Goal: Transaction & Acquisition: Download file/media

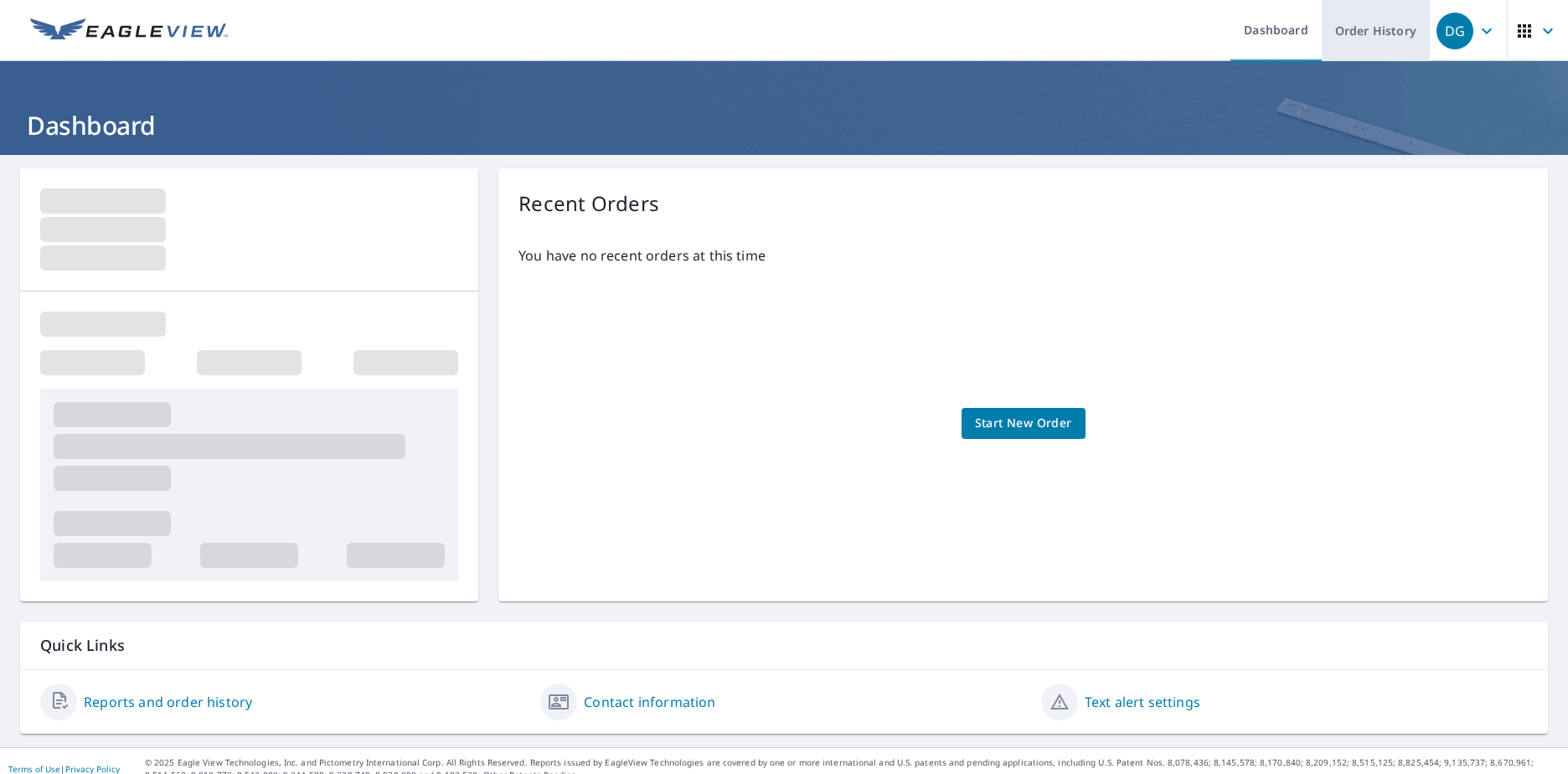
click at [1361, 36] on link "Order History" at bounding box center [1376, 30] width 108 height 61
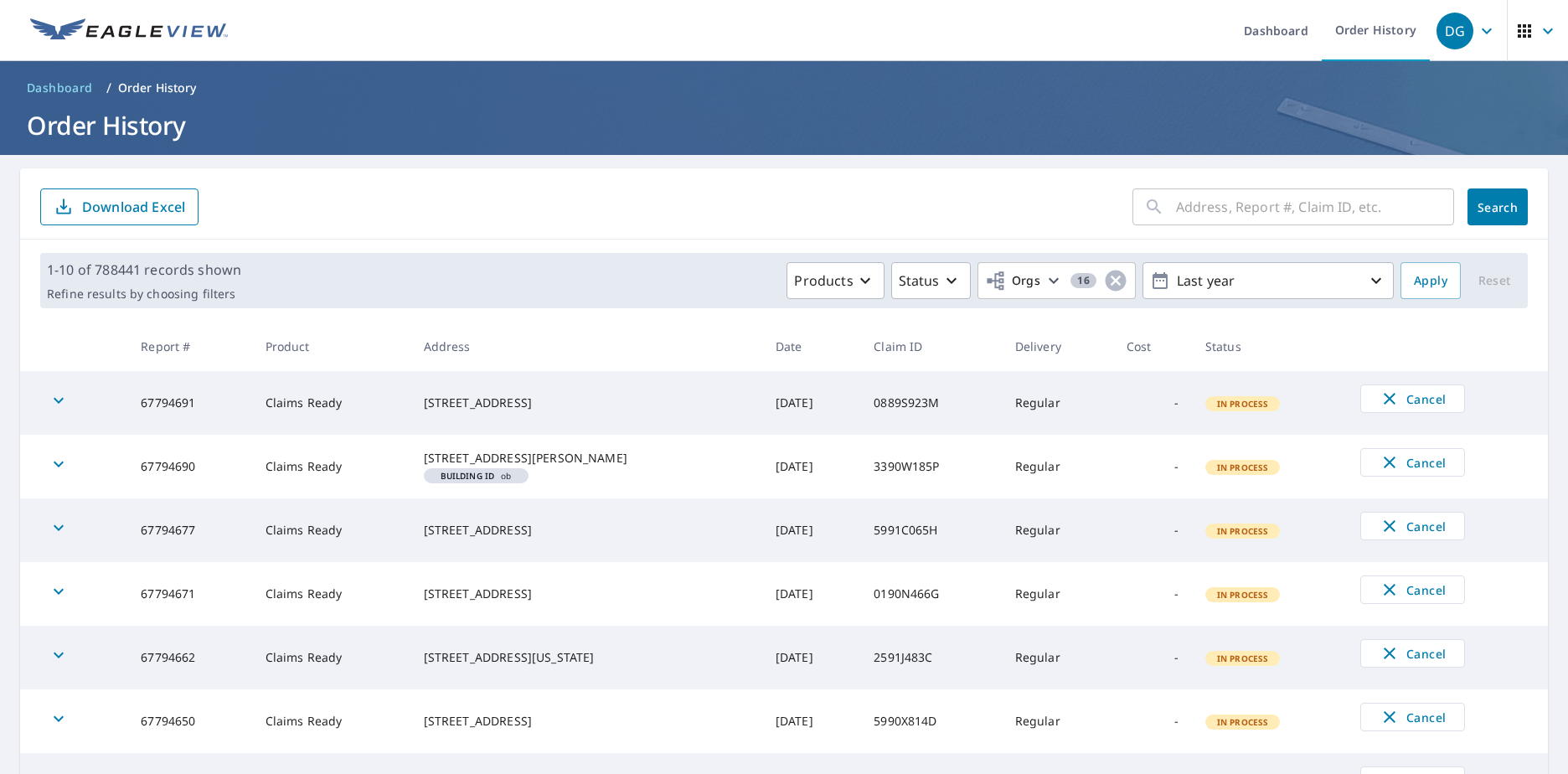
click at [1184, 206] on input "text" at bounding box center [1314, 207] width 278 height 46
paste input "11-91H1-49Z"
click at [1225, 202] on input "11-91H1-49Z" at bounding box center [1299, 207] width 246 height 46
click at [1187, 204] on input "11-91H149Z" at bounding box center [1299, 207] width 246 height 46
type input "1191H149Z"
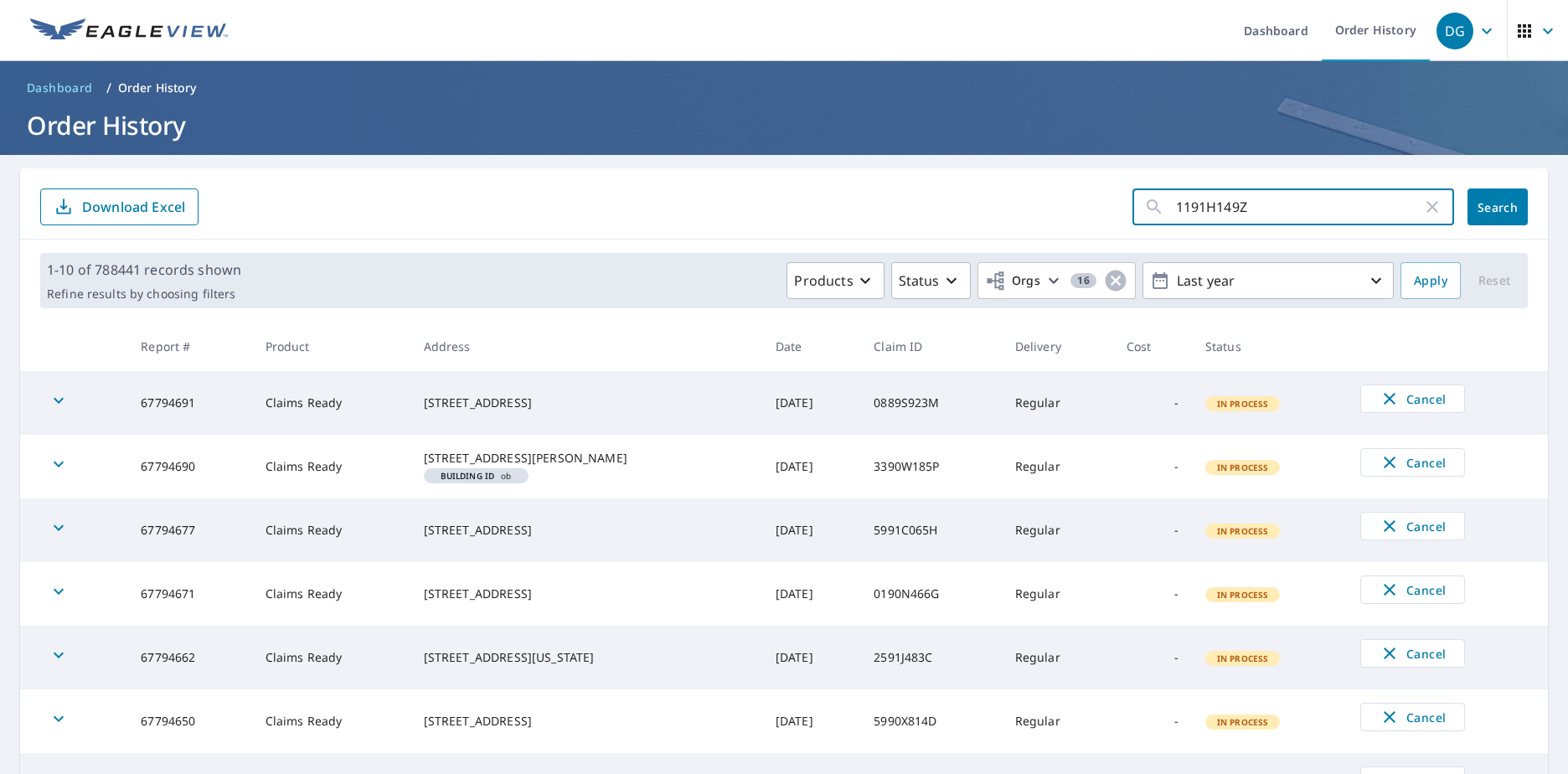
click at [1489, 209] on span "Search" at bounding box center [1497, 207] width 34 height 15
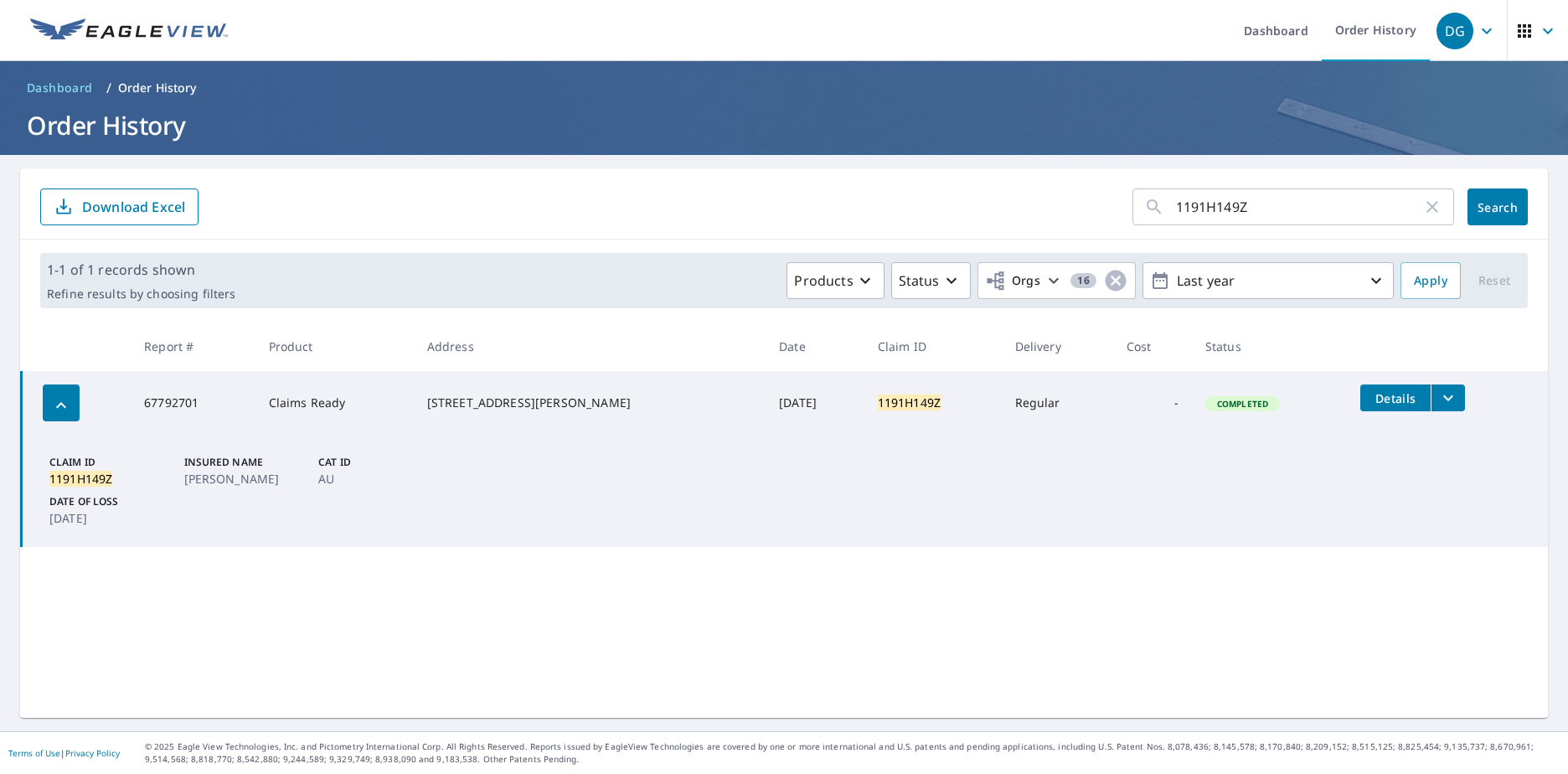
click at [1443, 398] on icon "filesDropdownBtn-67792701" at bounding box center [1448, 398] width 10 height 6
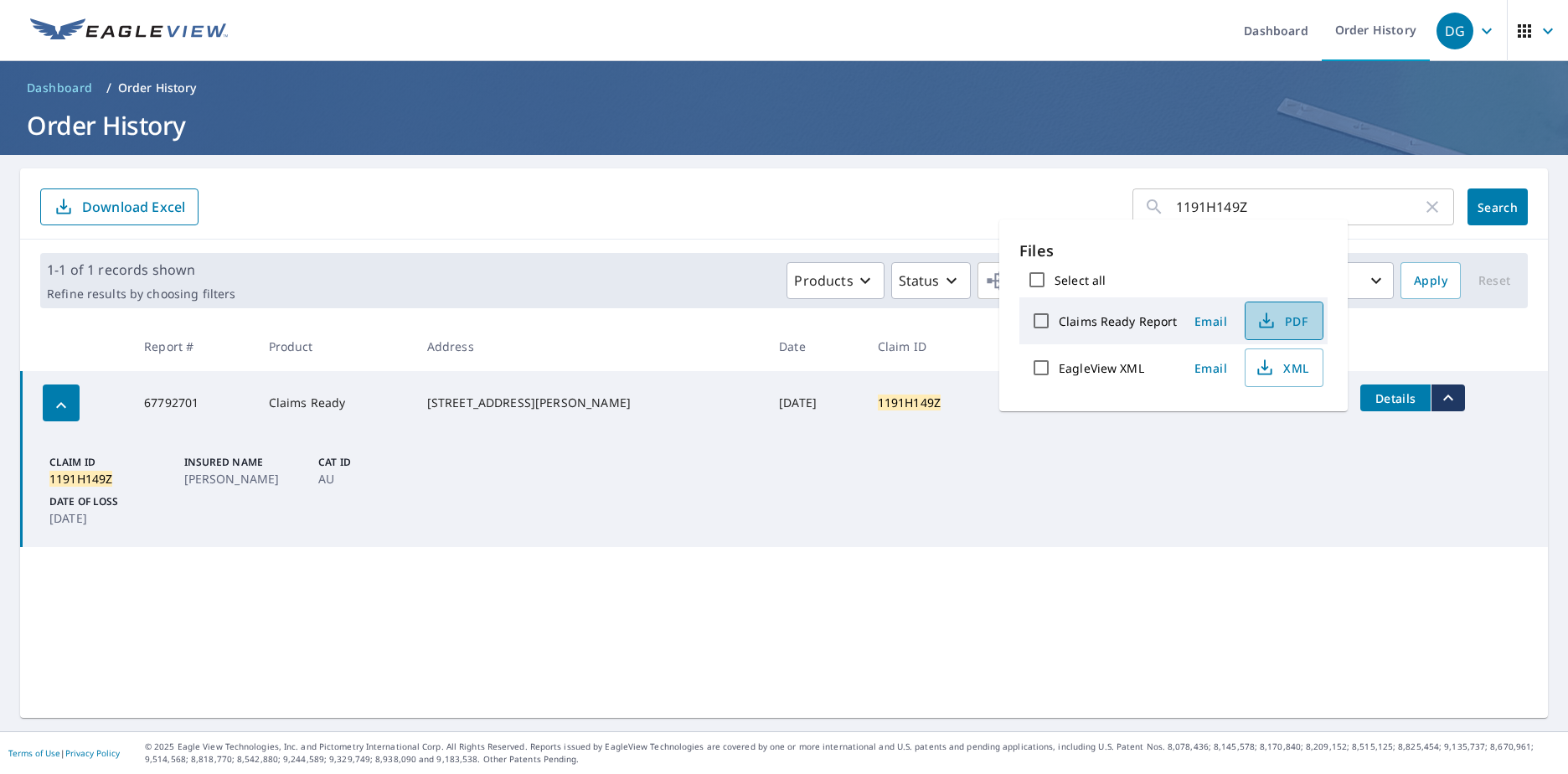
click at [1285, 329] on span "PDF" at bounding box center [1282, 320] width 53 height 20
click at [1246, 205] on input "1191H149Z" at bounding box center [1299, 207] width 246 height 46
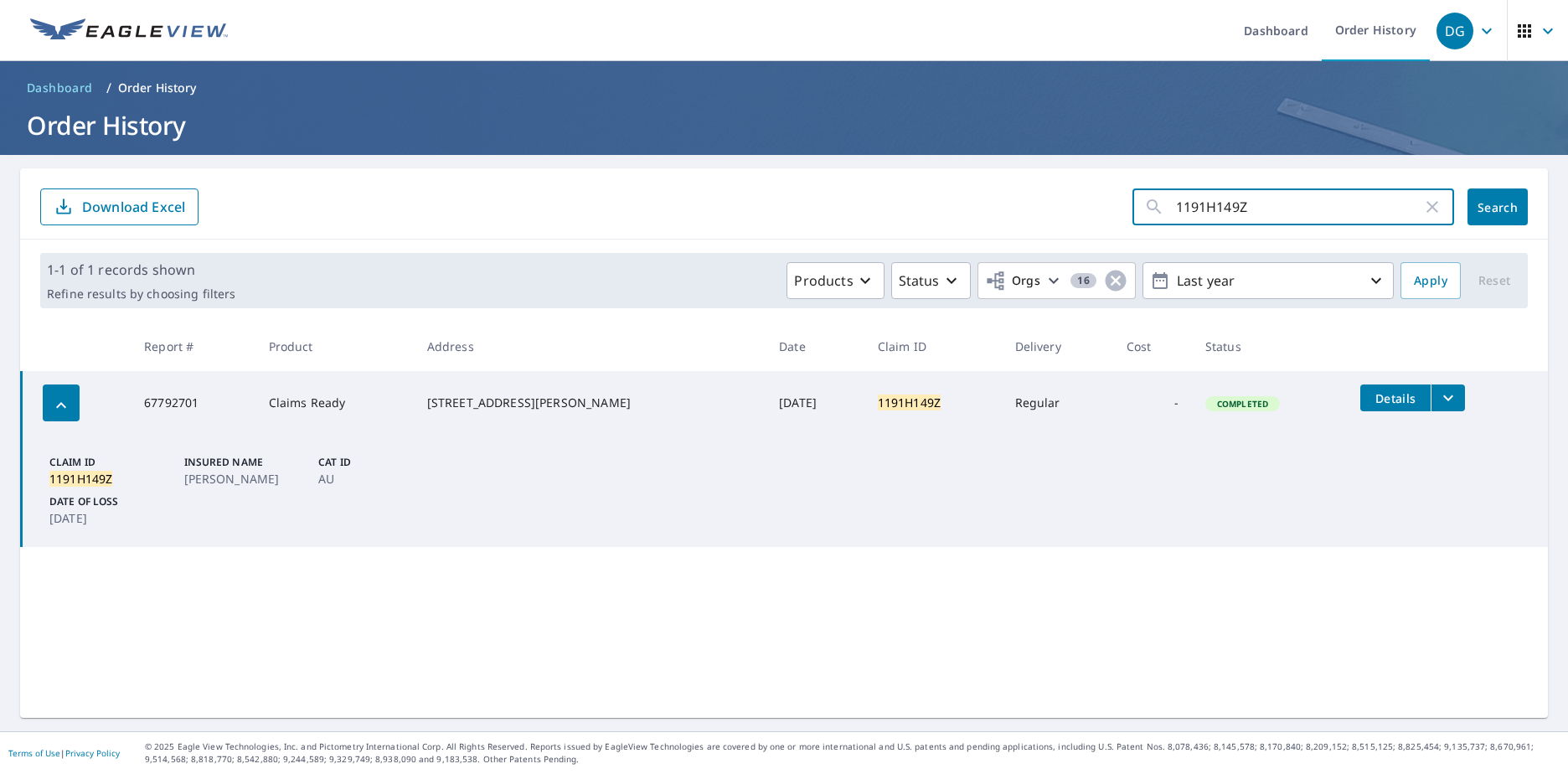
drag, startPoint x: 1246, startPoint y: 207, endPoint x: 1137, endPoint y: 202, distance: 109.1
click at [1133, 207] on div "1191H149Z ​" at bounding box center [1293, 207] width 322 height 37
paste input "-90T6-42L"
click at [1218, 201] on input "11-90T6-42L" at bounding box center [1299, 207] width 246 height 46
click at [1188, 204] on input "11-90T642L" at bounding box center [1299, 207] width 246 height 46
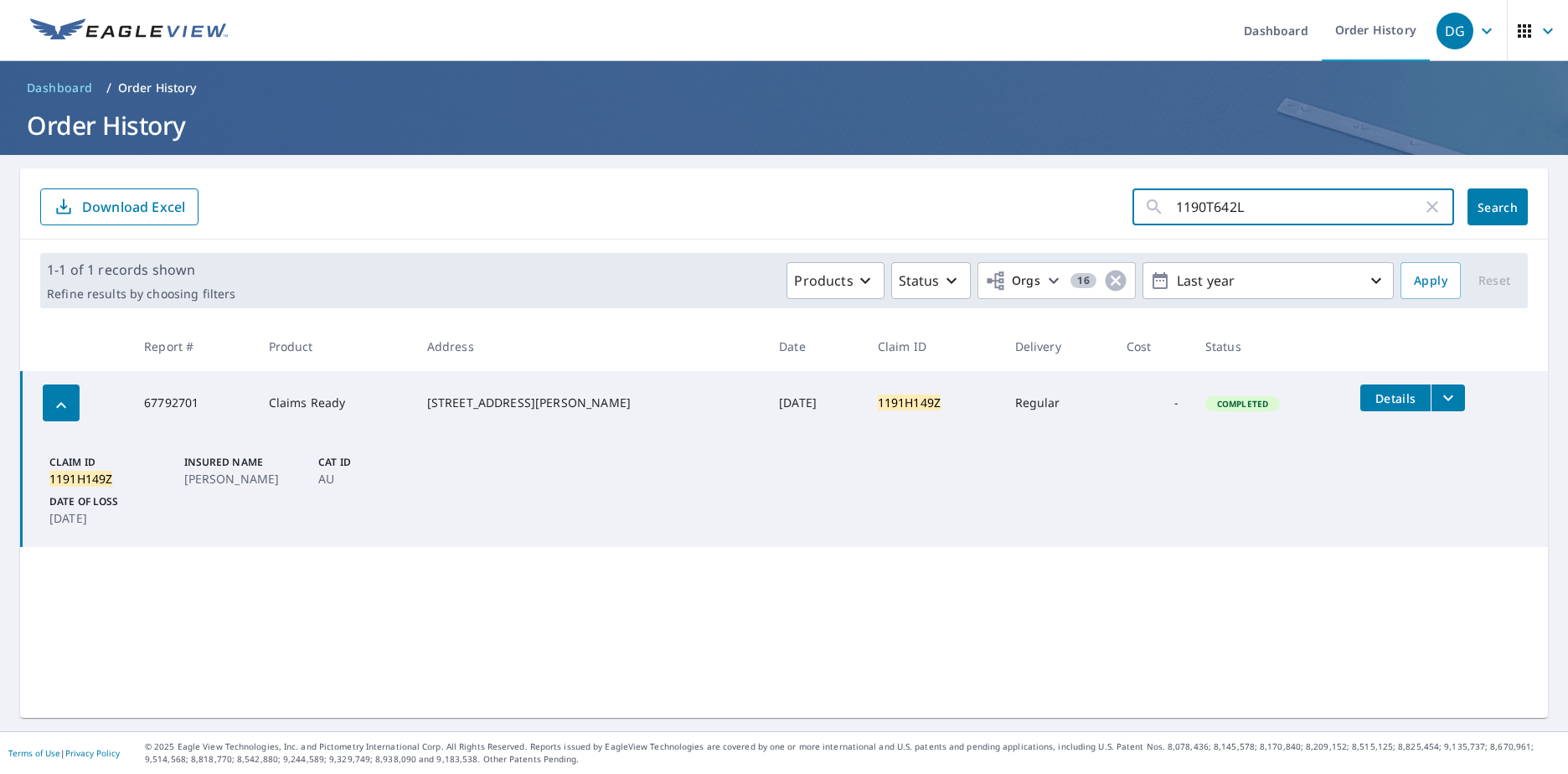
type input "1190T642L"
click at [1480, 214] on span "Search" at bounding box center [1497, 207] width 34 height 15
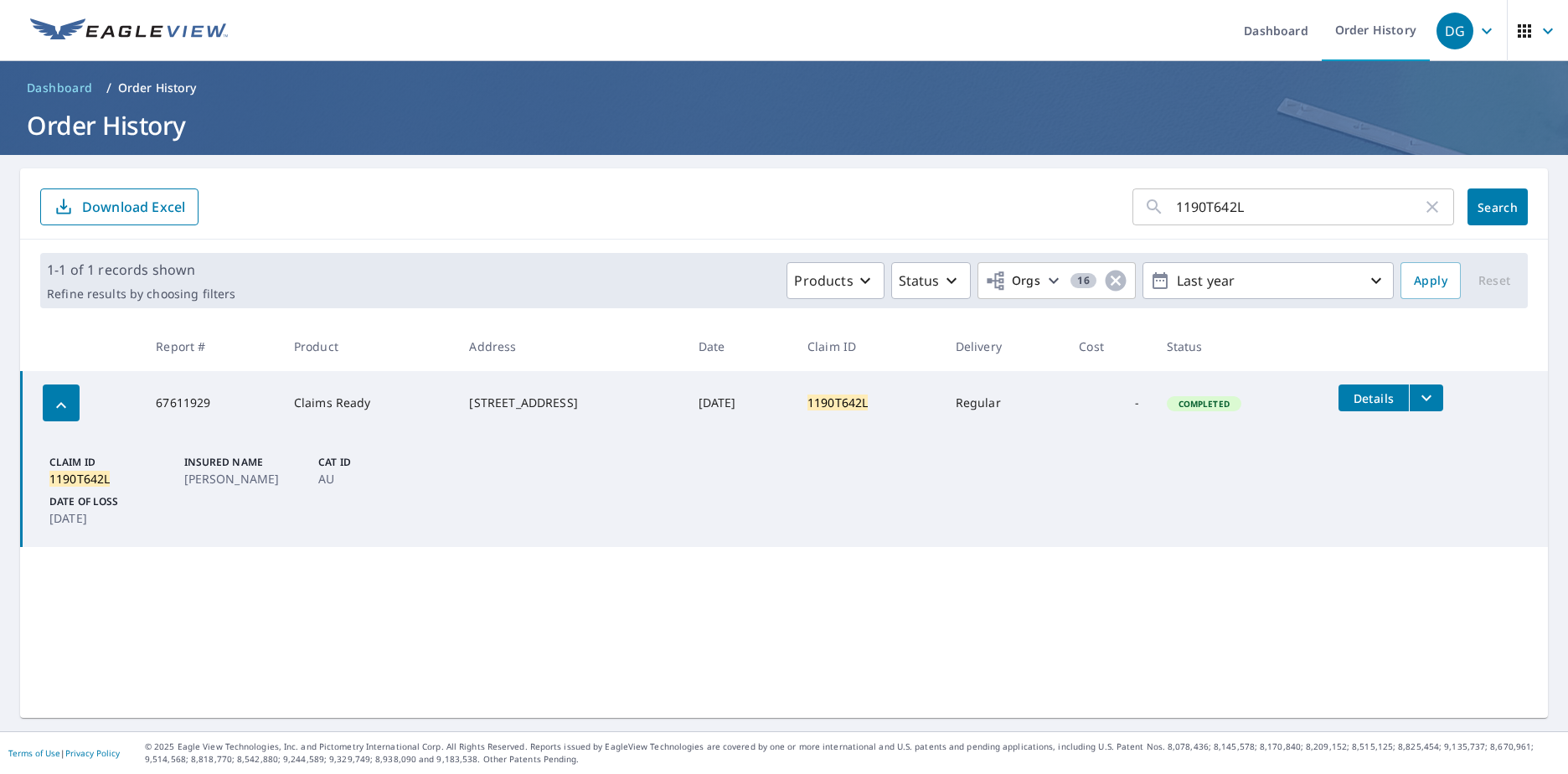
click at [1443, 398] on button "filesDropdownBtn-67611929" at bounding box center [1426, 398] width 34 height 27
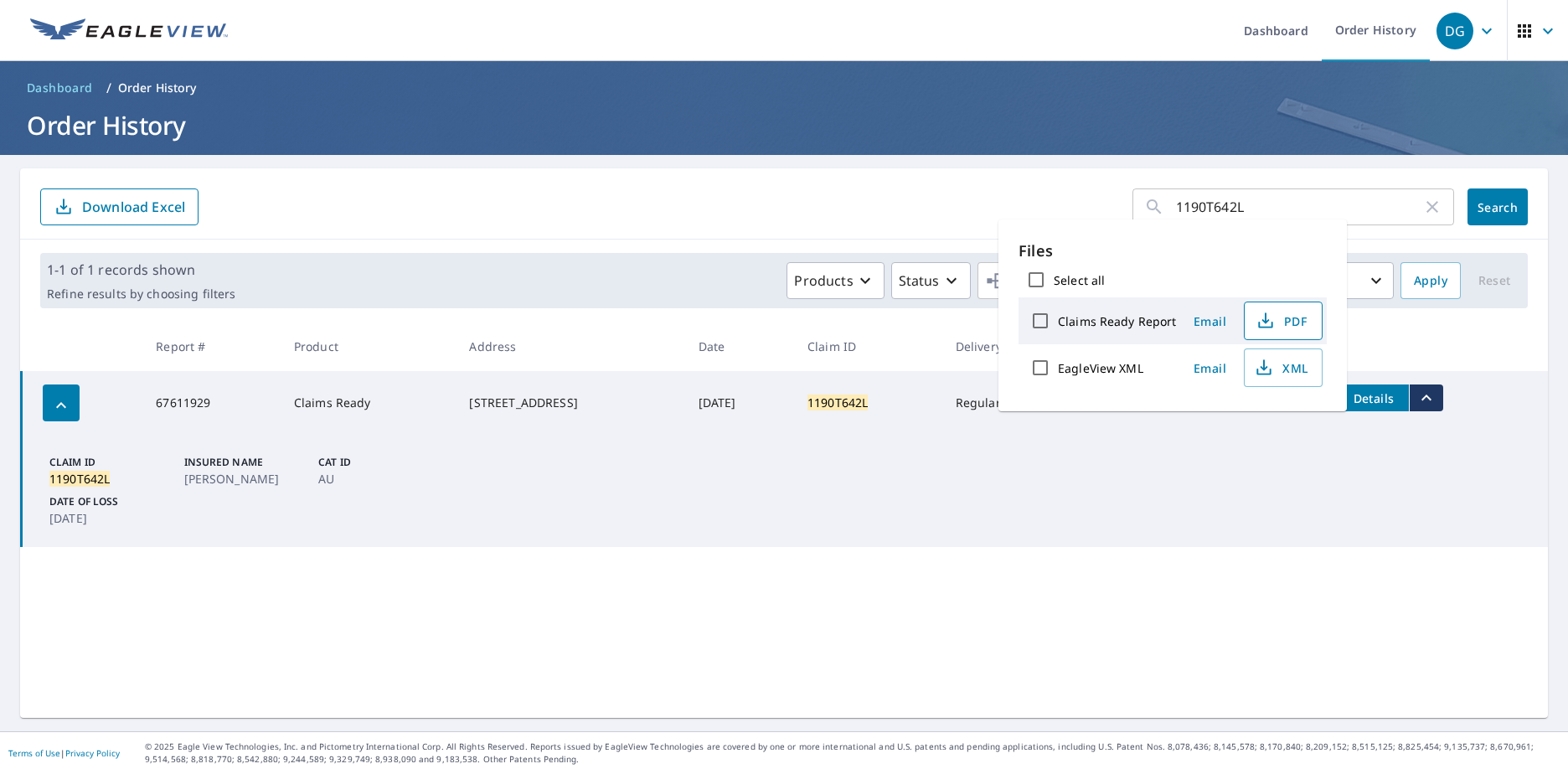
click at [1310, 320] on button "PDF" at bounding box center [1282, 320] width 78 height 39
